Goal: Task Accomplishment & Management: Manage account settings

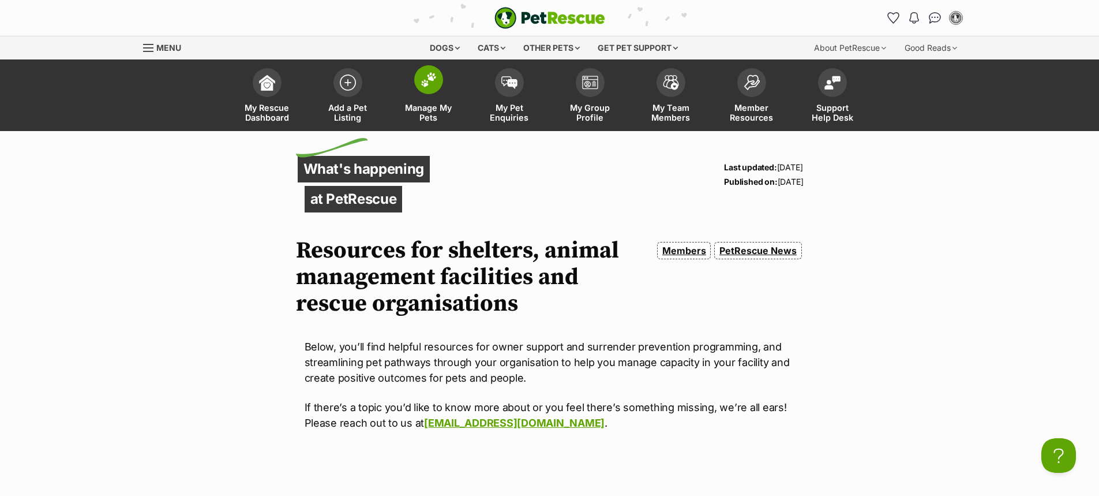
click at [426, 86] on img at bounding box center [429, 79] width 16 height 15
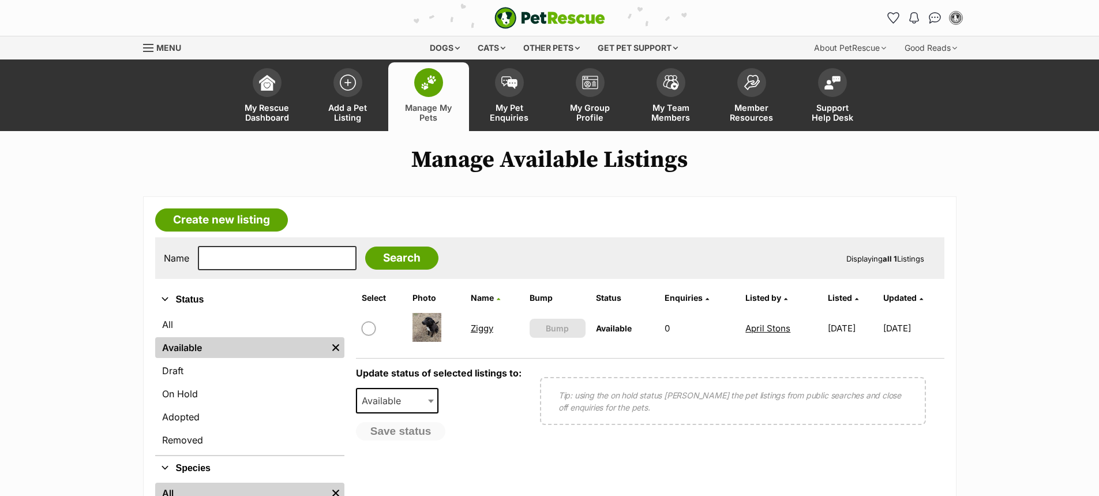
click at [475, 327] on link "Ziggy" at bounding box center [482, 328] width 23 height 11
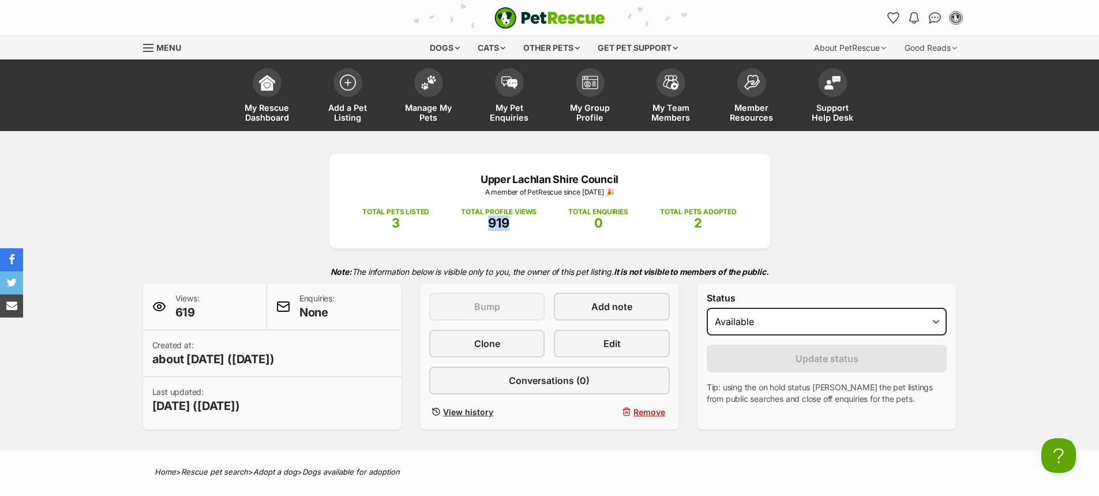
drag, startPoint x: 490, startPoint y: 221, endPoint x: 515, endPoint y: 223, distance: 24.3
click at [515, 223] on div "TOTAL PROFILE VIEWS 919" at bounding box center [499, 213] width 76 height 33
click at [254, 85] on span at bounding box center [267, 79] width 29 height 29
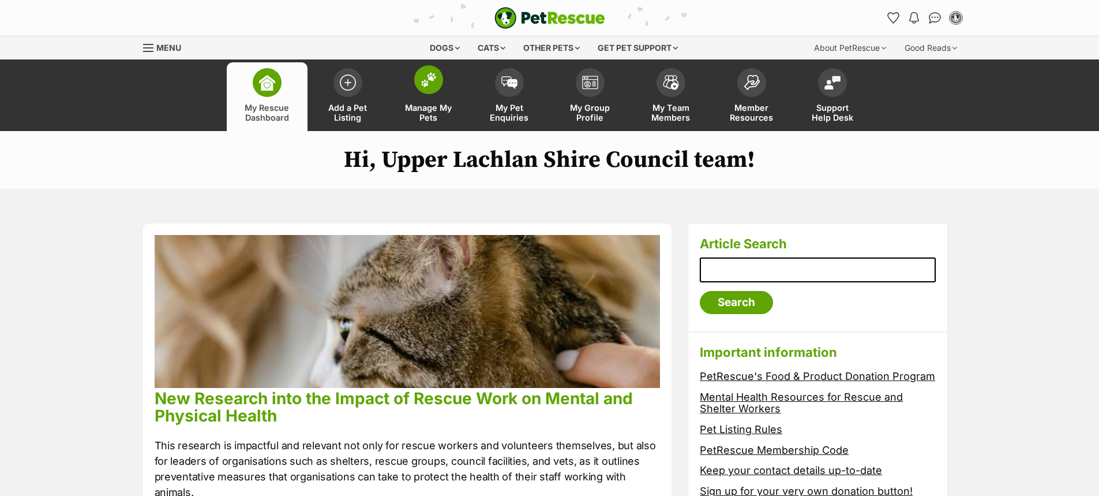
click at [426, 84] on img at bounding box center [429, 79] width 16 height 15
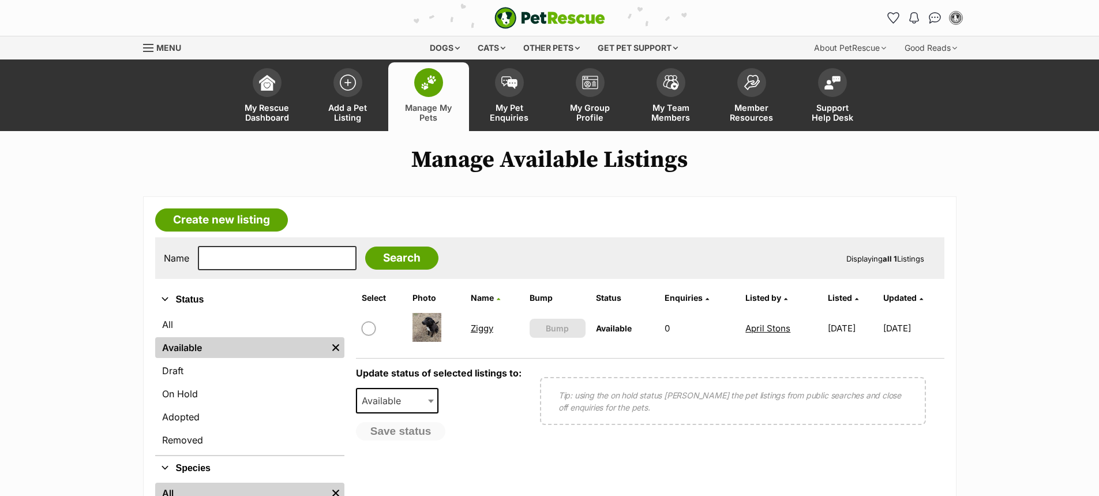
click at [474, 329] on link "Ziggy" at bounding box center [482, 328] width 23 height 11
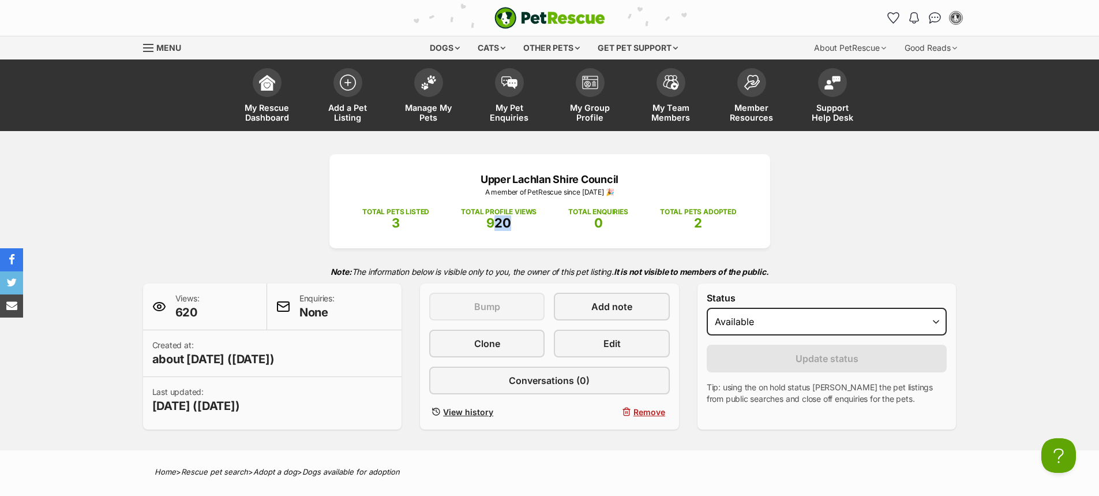
drag, startPoint x: 495, startPoint y: 228, endPoint x: 523, endPoint y: 224, distance: 28.6
click at [523, 224] on div "TOTAL PROFILE VIEWS 920" at bounding box center [499, 213] width 76 height 33
click at [267, 85] on img at bounding box center [267, 80] width 16 height 16
